Goal: Task Accomplishment & Management: Manage account settings

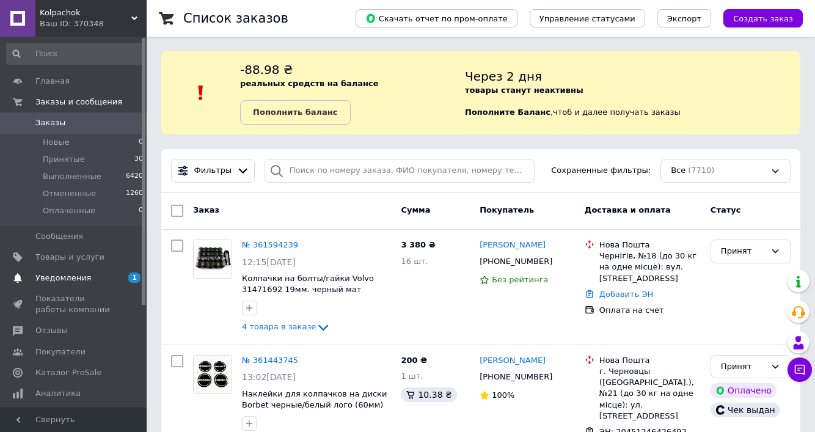
click at [122, 273] on span "1 0" at bounding box center [130, 277] width 34 height 11
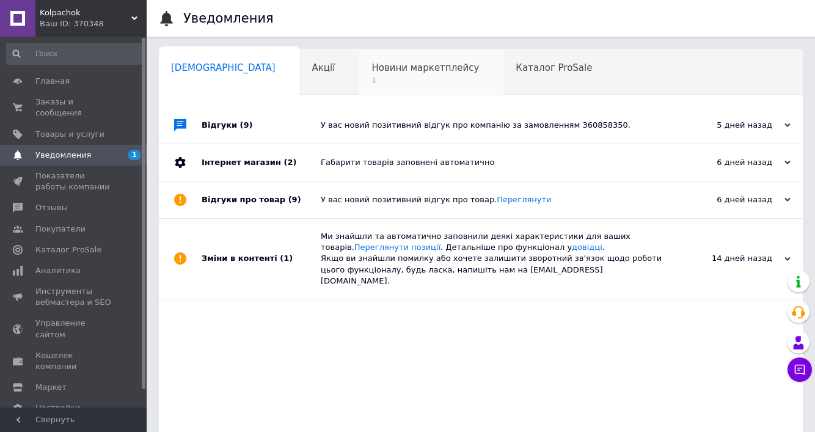
click at [371, 68] on span "Новини маркетплейсу" at bounding box center [425, 67] width 108 height 11
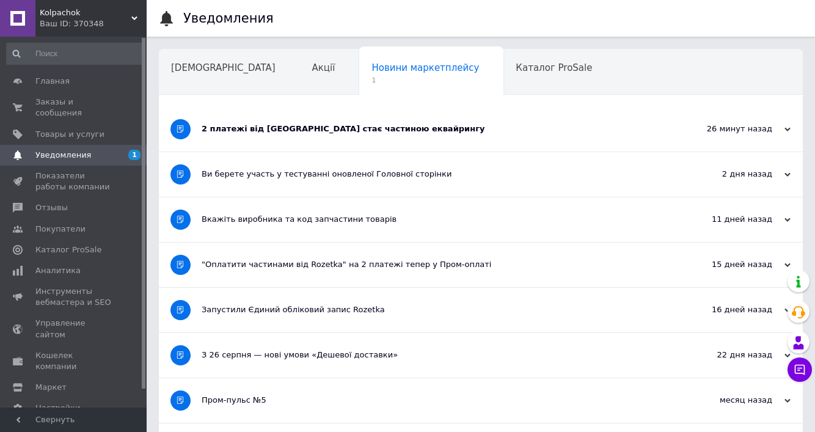
click at [327, 112] on div "2 платежі від [GEOGRAPHIC_DATA] стає частиною еквайрингу" at bounding box center [435, 129] width 467 height 45
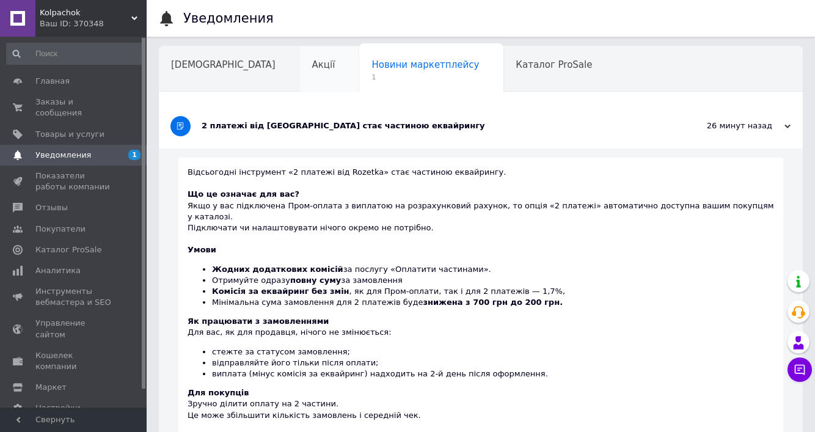
scroll to position [-1, 0]
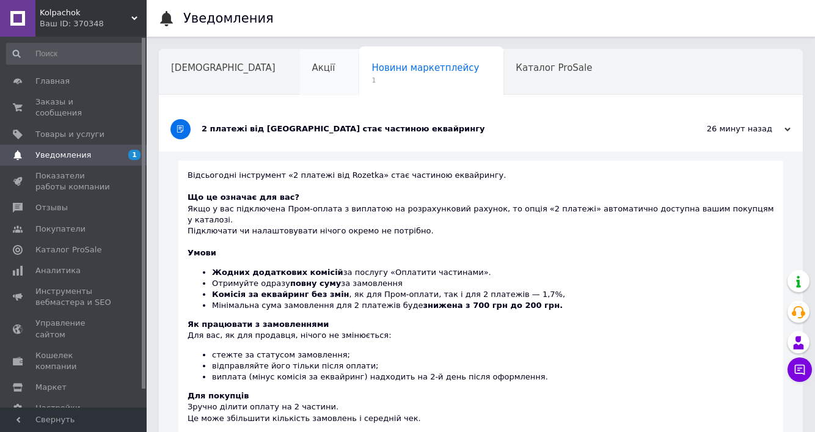
click at [300, 80] on div "Акції" at bounding box center [330, 72] width 60 height 46
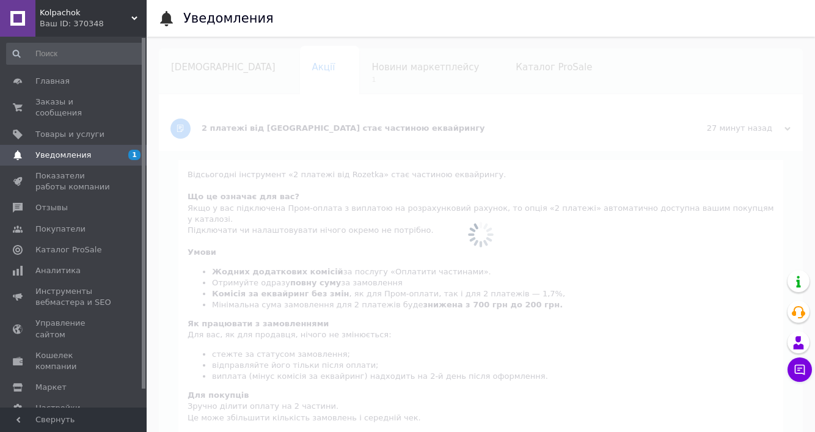
scroll to position [1, 0]
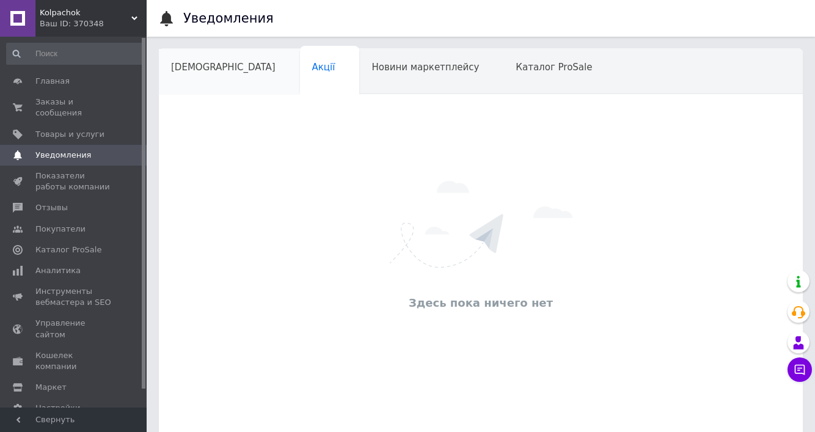
click at [219, 75] on div "[DEMOGRAPHIC_DATA]" at bounding box center [229, 72] width 141 height 46
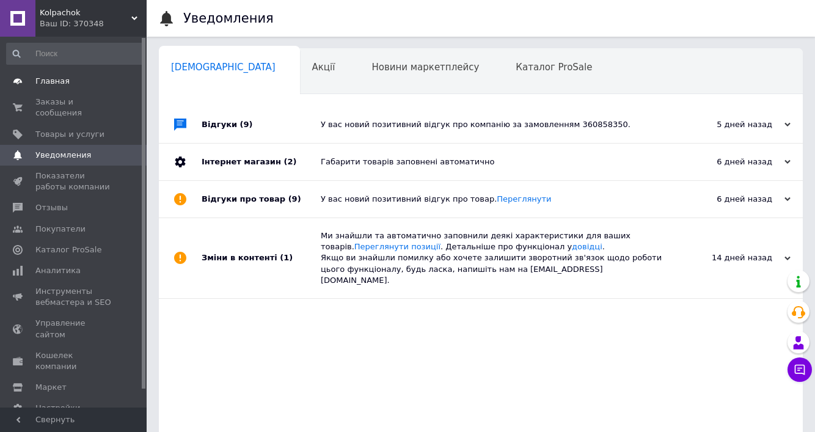
click at [103, 84] on span "Главная" at bounding box center [74, 81] width 78 height 11
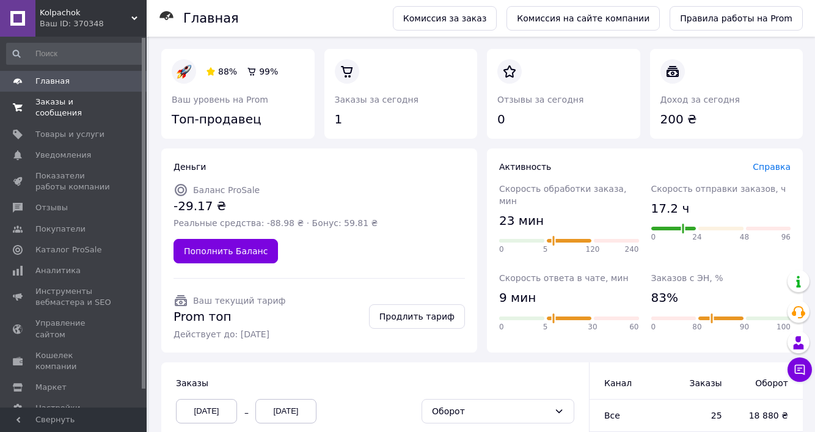
click at [61, 111] on span "Заказы и сообщения" at bounding box center [74, 108] width 78 height 22
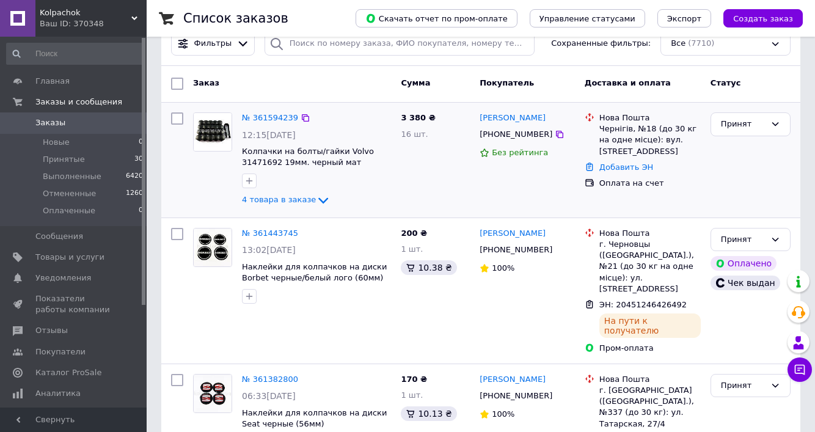
scroll to position [125, 0]
